Goal: Find specific page/section: Find specific page/section

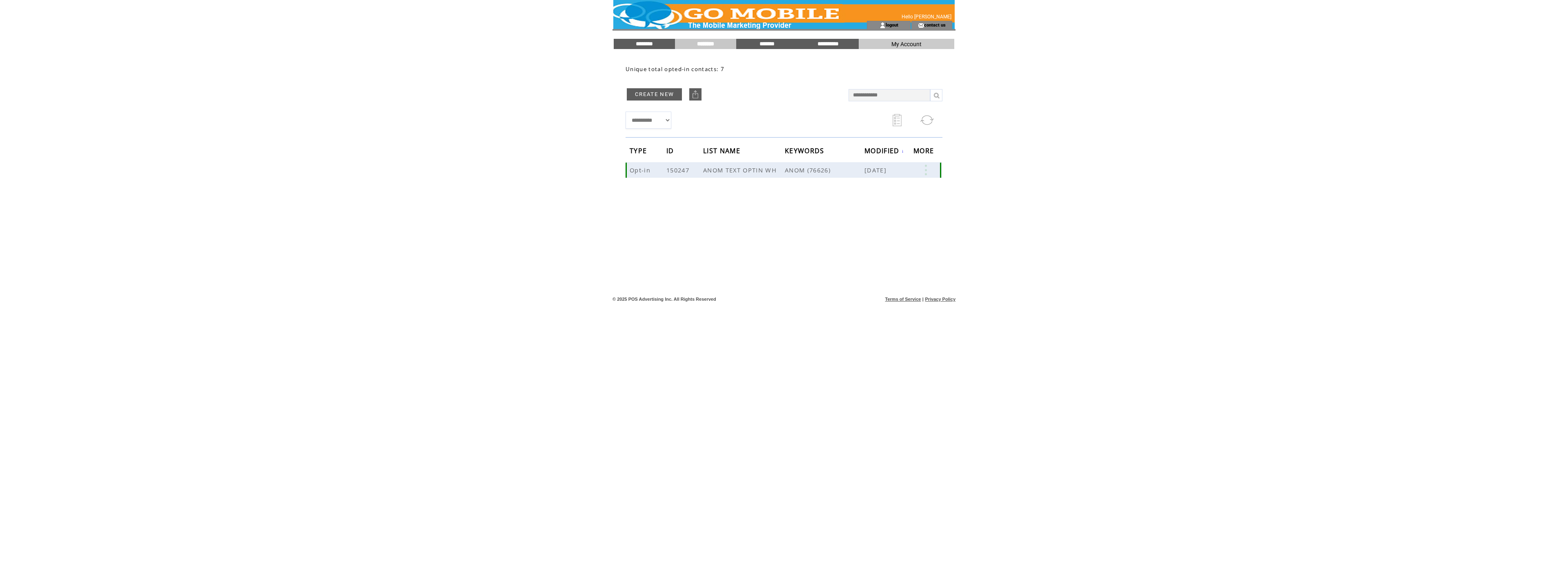
click at [927, 174] on link at bounding box center [926, 169] width 24 height 10
click at [876, 212] on link "8" at bounding box center [894, 212] width 41 height 12
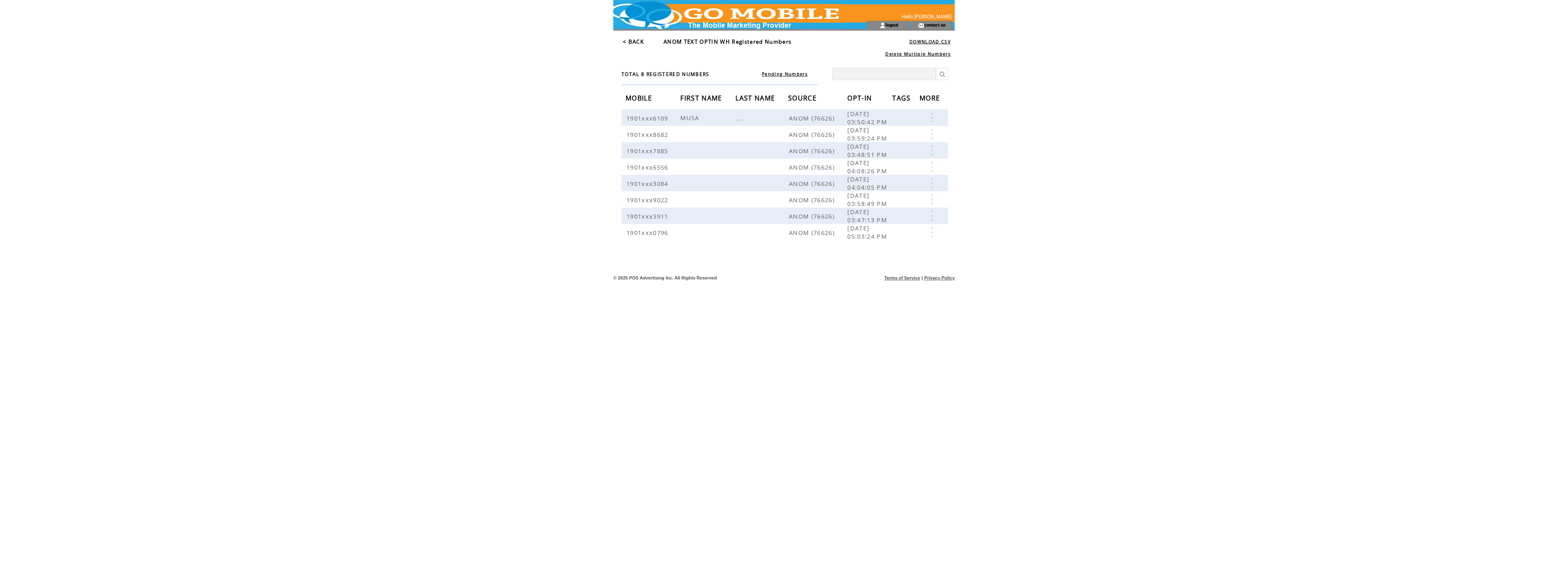
click at [633, 43] on link "< BACK" at bounding box center [633, 41] width 21 height 7
